Goal: Find specific page/section

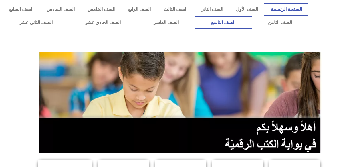
click at [252, 24] on link "الصف التاسع" at bounding box center [223, 22] width 57 height 13
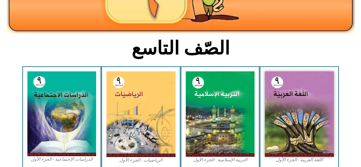
scroll to position [112, 0]
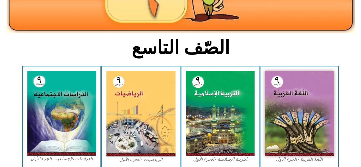
click at [54, 118] on img at bounding box center [61, 113] width 69 height 85
